Goal: Transaction & Acquisition: Purchase product/service

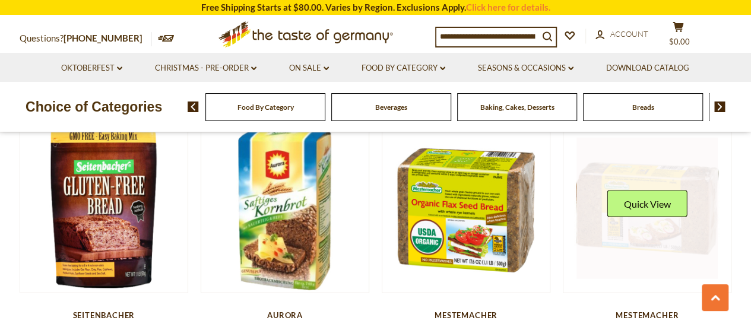
scroll to position [1245, 0]
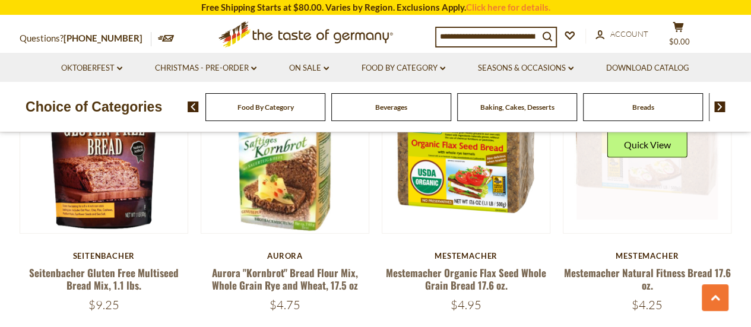
click at [645, 176] on link at bounding box center [647, 148] width 141 height 141
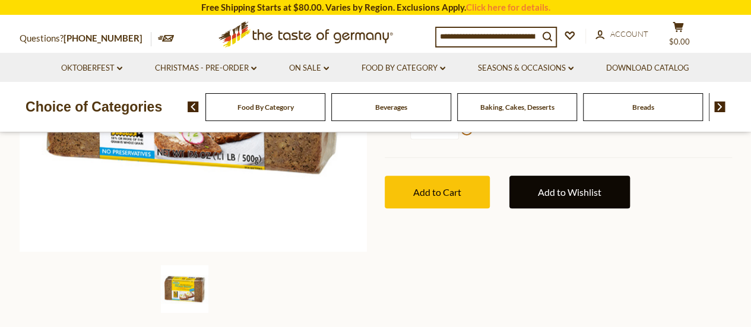
scroll to position [119, 0]
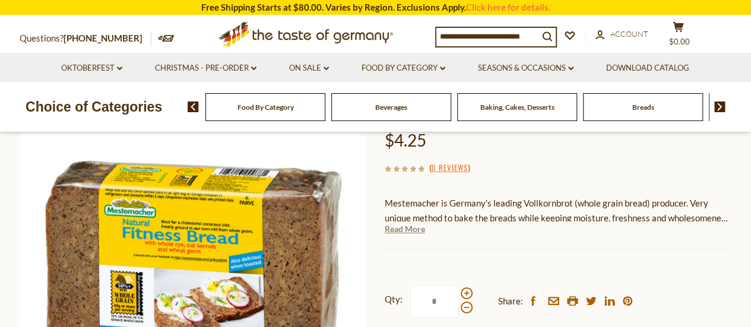
click at [412, 231] on link "Read More" at bounding box center [405, 229] width 40 height 12
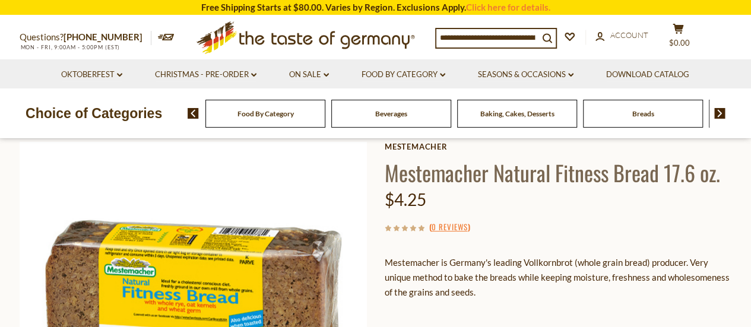
scroll to position [0, 0]
